Goal: Obtain resource: Download file/media

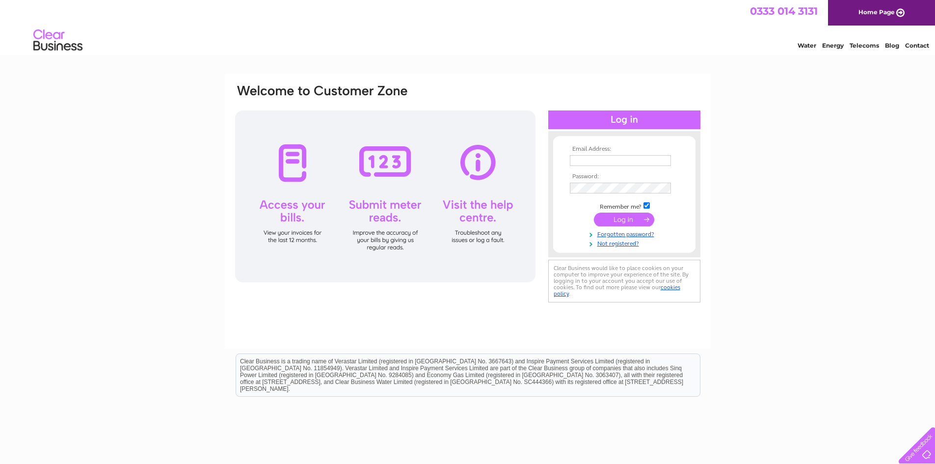
type input "[EMAIL_ADDRESS][DOMAIN_NAME]"
click at [625, 217] on input "submit" at bounding box center [624, 220] width 60 height 14
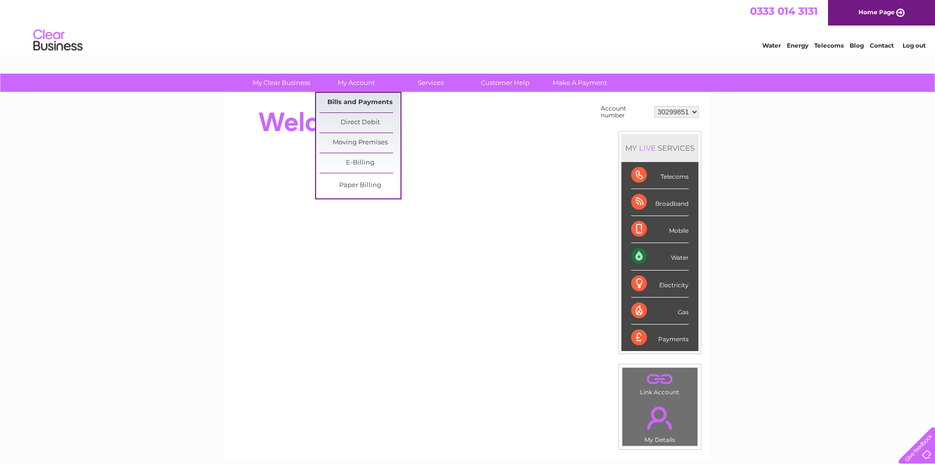
click at [343, 98] on link "Bills and Payments" at bounding box center [360, 103] width 81 height 20
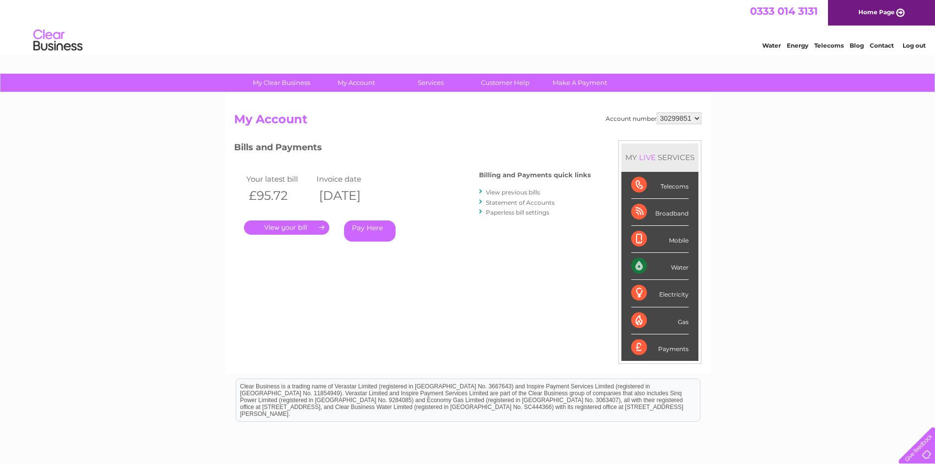
click at [289, 227] on link "." at bounding box center [286, 227] width 85 height 14
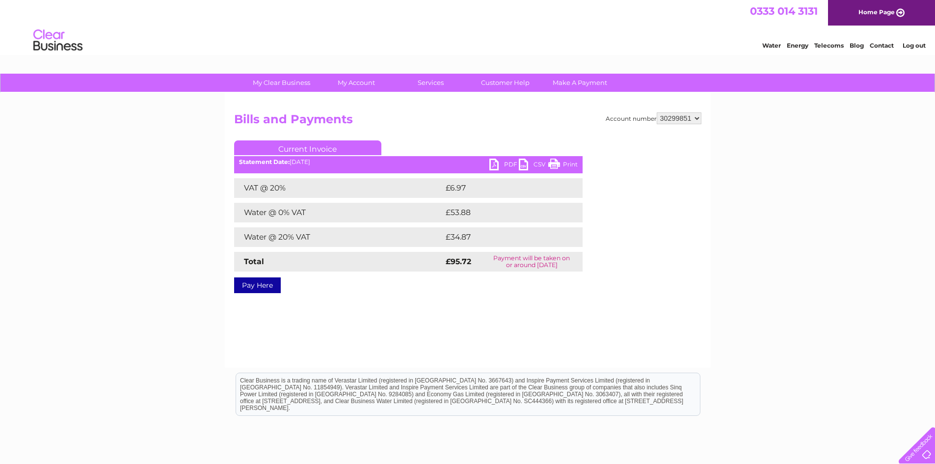
click at [507, 165] on link "PDF" at bounding box center [503, 166] width 29 height 14
click at [917, 44] on link "Log out" at bounding box center [914, 45] width 23 height 7
